Goal: Task Accomplishment & Management: Use online tool/utility

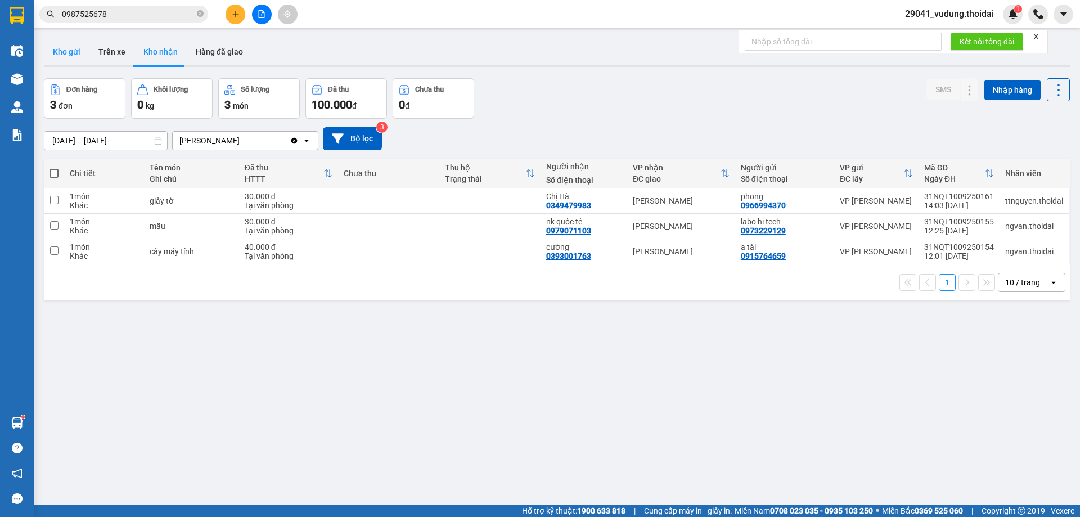
click at [57, 53] on button "Kho gửi" at bounding box center [67, 51] width 46 height 27
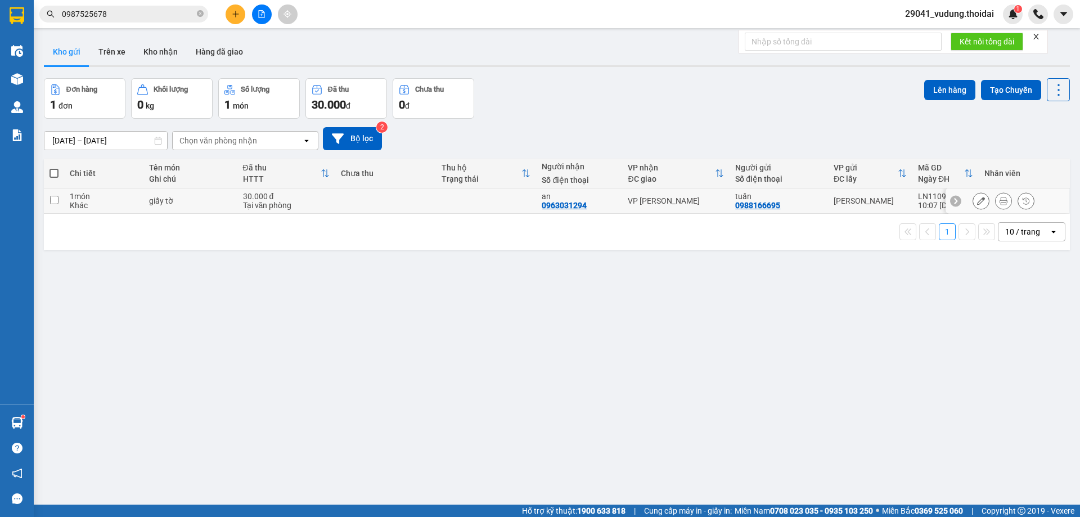
click at [57, 200] on input "checkbox" at bounding box center [54, 200] width 8 height 8
checkbox input "true"
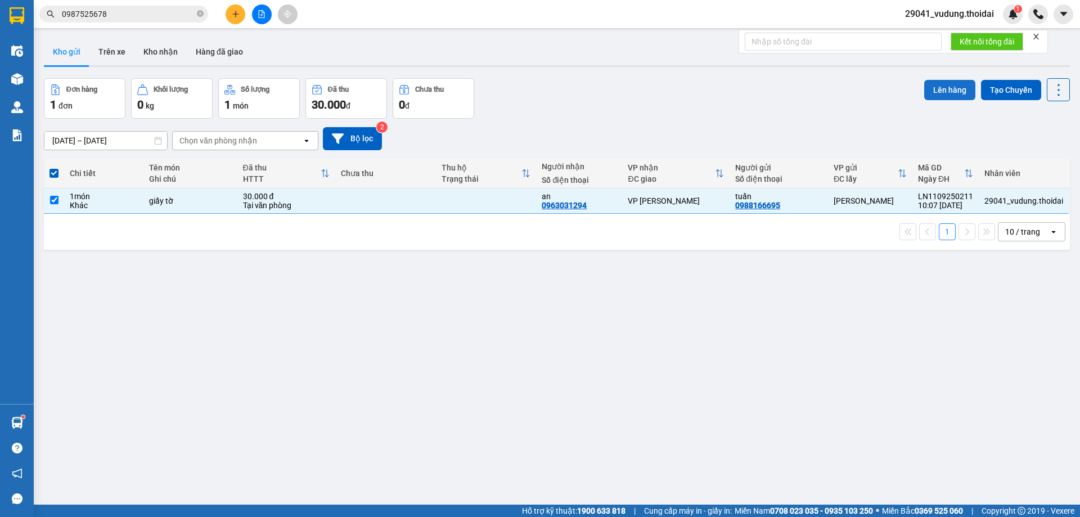
click at [936, 84] on button "Lên hàng" at bounding box center [949, 90] width 51 height 20
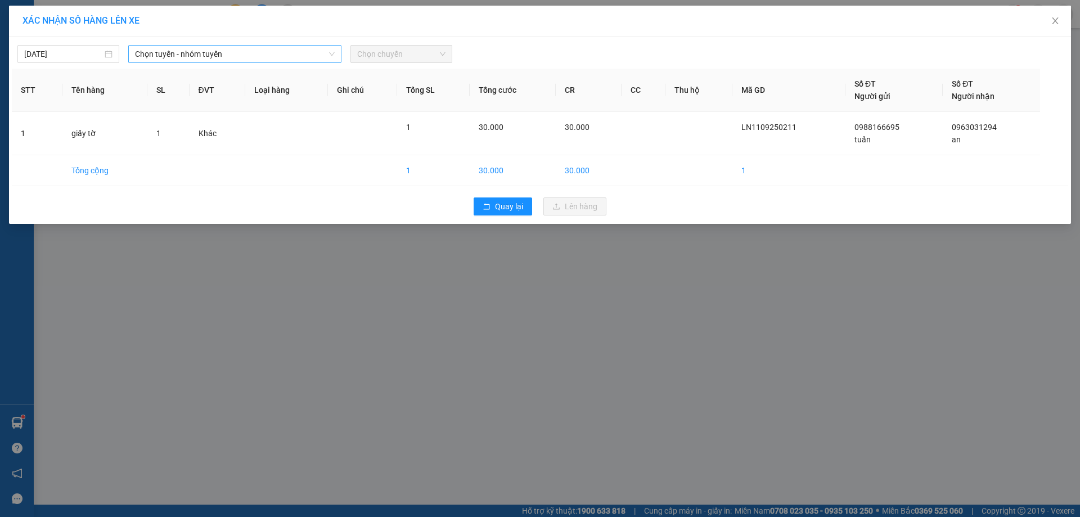
click at [141, 58] on span "Chọn tuyến - nhóm tuyến" at bounding box center [235, 54] width 200 height 17
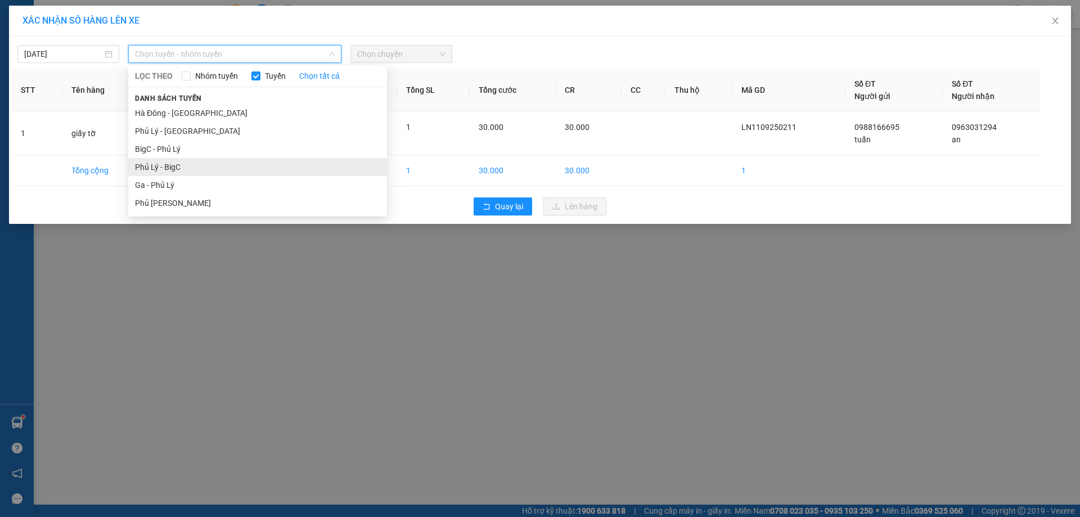
click at [170, 165] on li "Phủ Lý - BigC" at bounding box center [257, 167] width 259 height 18
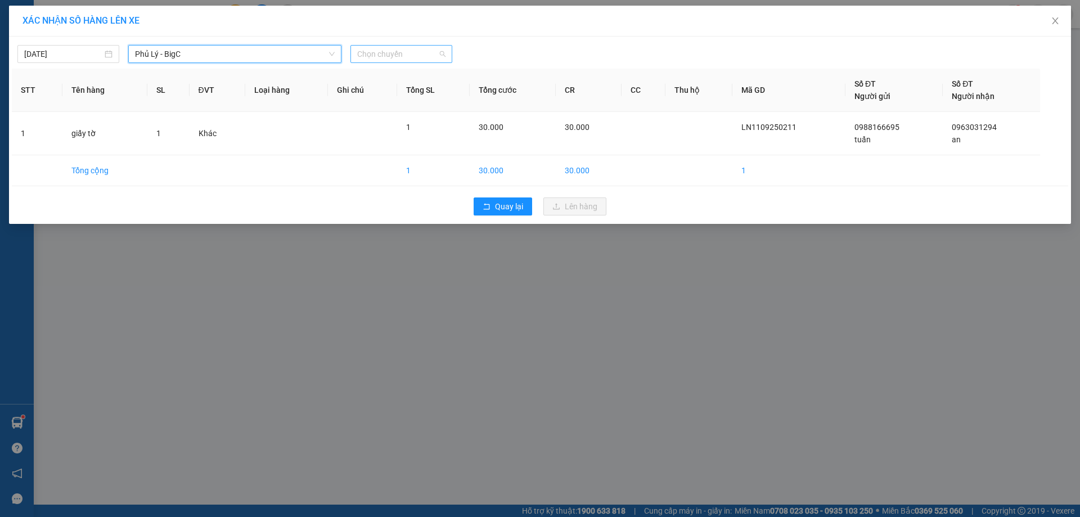
click at [384, 53] on span "Chọn chuyến" at bounding box center [401, 54] width 88 height 17
click at [396, 58] on input "2429" at bounding box center [397, 54] width 80 height 17
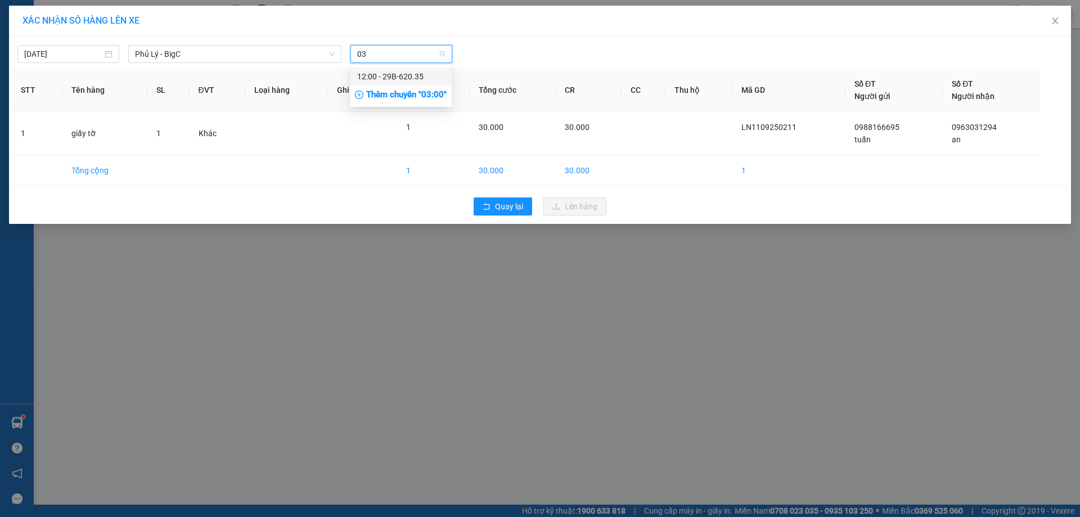
type input "035"
click at [403, 77] on div "12:00 - 29B-620.35" at bounding box center [401, 76] width 88 height 12
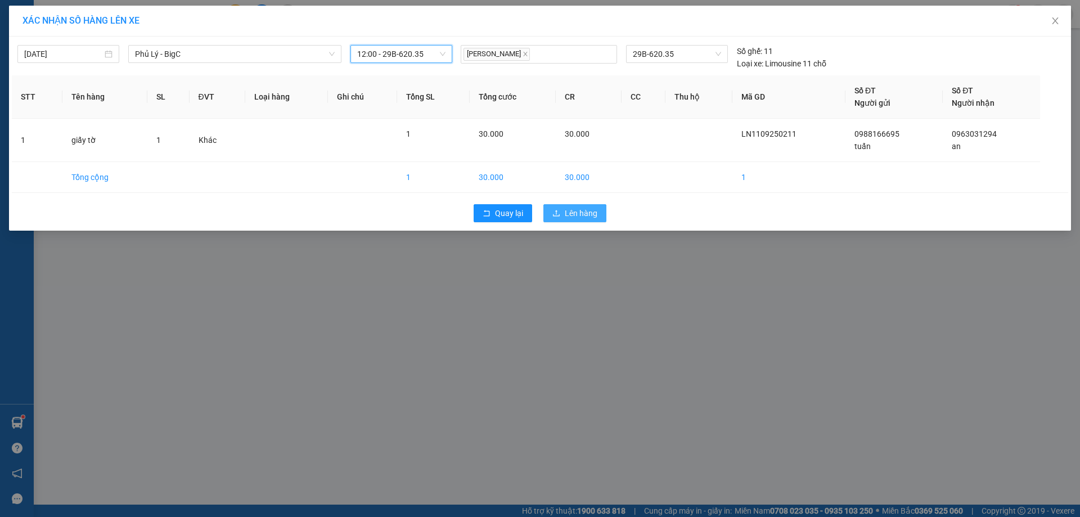
click at [582, 205] on button "Lên hàng" at bounding box center [574, 213] width 63 height 18
